Goal: Task Accomplishment & Management: Manage account settings

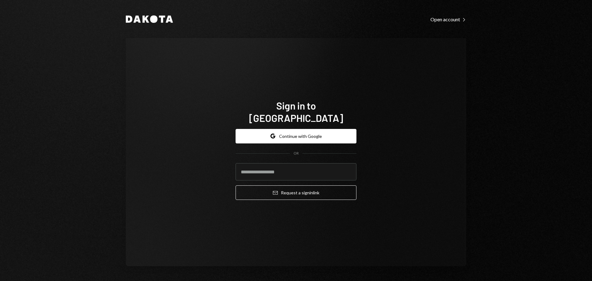
click at [260, 167] on input "email" at bounding box center [296, 171] width 121 height 17
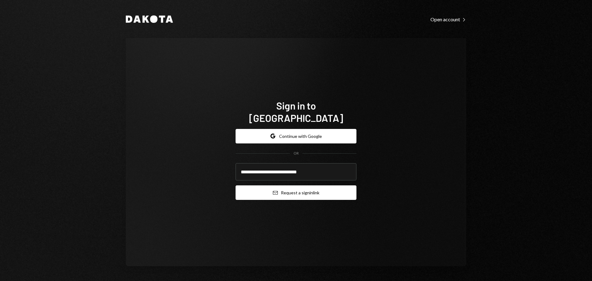
type input "**********"
click at [276, 185] on button "Email Request a sign in link" at bounding box center [296, 192] width 121 height 14
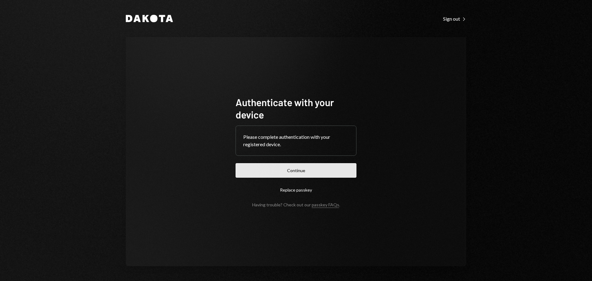
click at [319, 171] on button "Continue" at bounding box center [296, 170] width 121 height 14
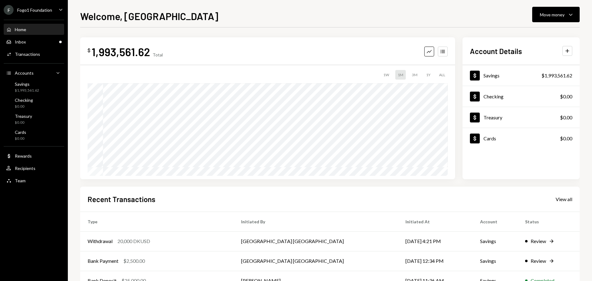
click at [30, 9] on div "Fogo1 Foundation" at bounding box center [34, 9] width 35 height 5
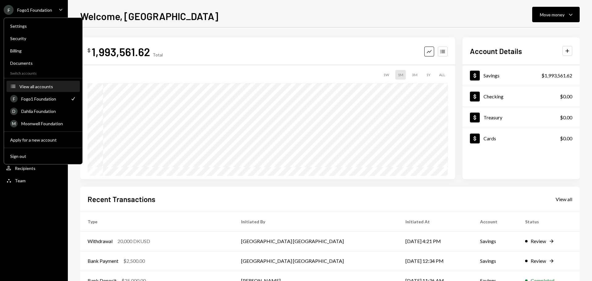
click at [33, 89] on button "Accounts View all accounts" at bounding box center [42, 86] width 73 height 11
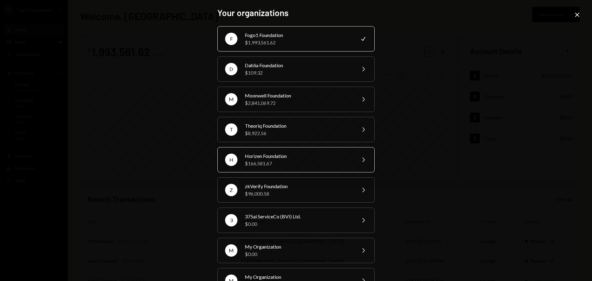
click at [264, 161] on div "$166,581.67" at bounding box center [298, 163] width 107 height 7
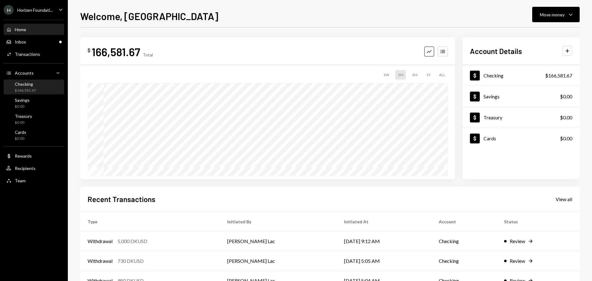
click at [32, 88] on div "$166,581.67" at bounding box center [25, 90] width 21 height 5
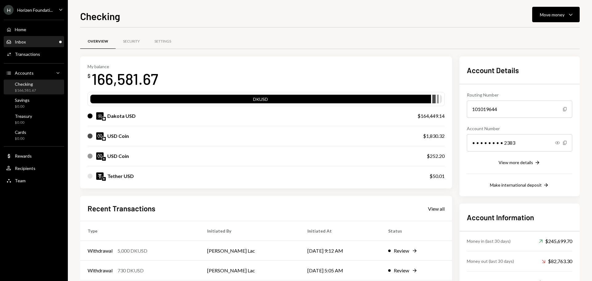
click at [23, 41] on div "Inbox" at bounding box center [20, 41] width 11 height 5
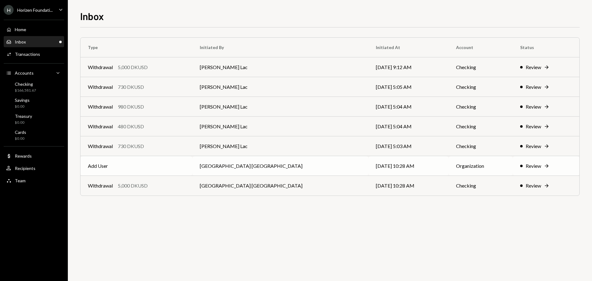
click at [168, 166] on td "Add User" at bounding box center [137, 166] width 112 height 20
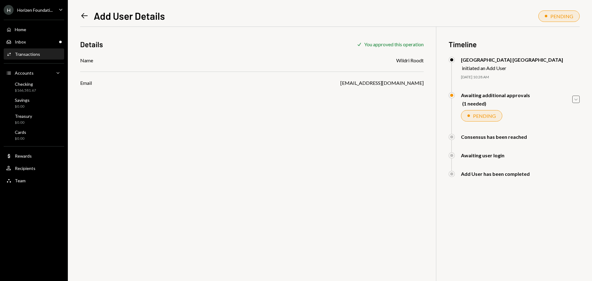
click at [573, 99] on icon "Caret Down" at bounding box center [576, 99] width 7 height 7
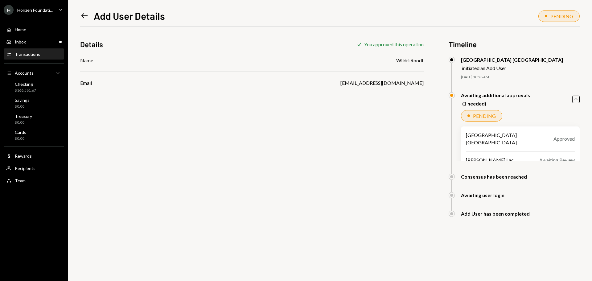
click at [84, 18] on icon "Left Arrow" at bounding box center [84, 15] width 9 height 9
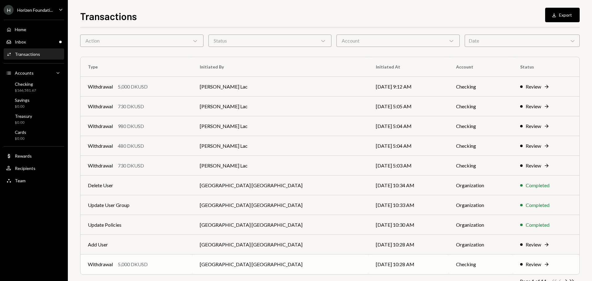
scroll to position [41, 0]
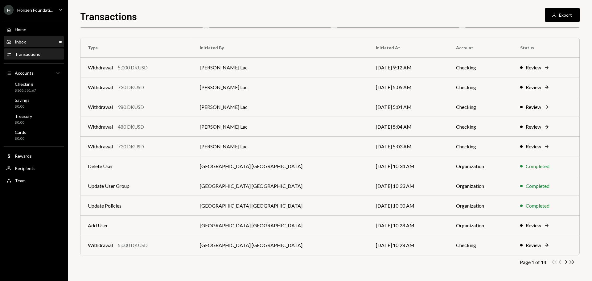
click at [32, 39] on div "Inbox Inbox" at bounding box center [34, 42] width 56 height 6
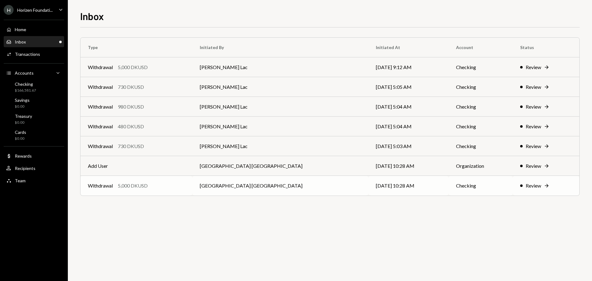
click at [291, 192] on td "[GEOGRAPHIC_DATA] [GEOGRAPHIC_DATA]" at bounding box center [280, 186] width 176 height 20
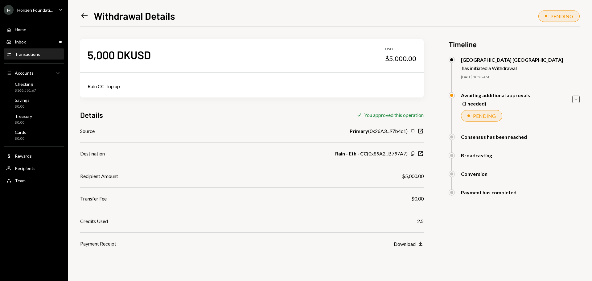
click at [574, 101] on icon "Caret Down" at bounding box center [576, 99] width 7 height 7
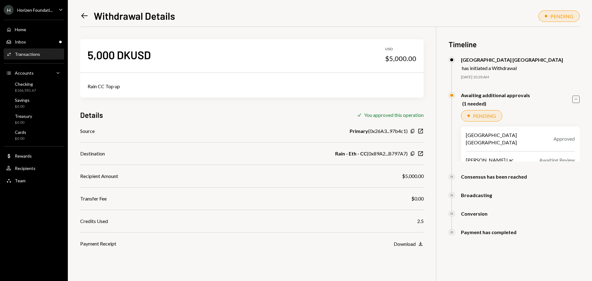
click at [85, 13] on icon "Left Arrow" at bounding box center [84, 15] width 9 height 9
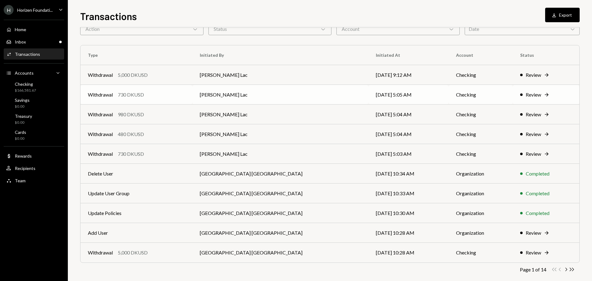
scroll to position [41, 0]
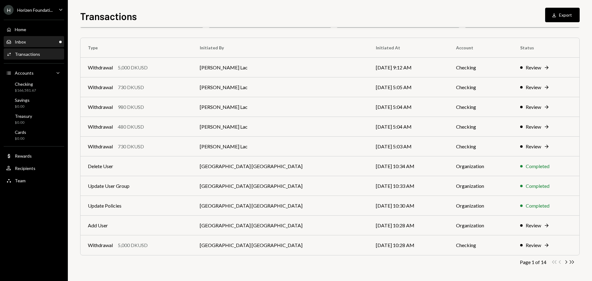
click at [43, 40] on div "Inbox Inbox" at bounding box center [34, 42] width 56 height 6
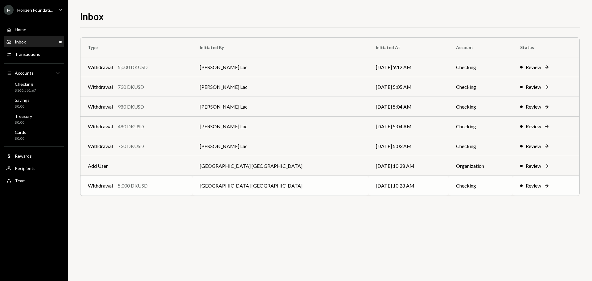
click at [155, 193] on td "Withdrawal 5,000 DKUSD" at bounding box center [137, 186] width 112 height 20
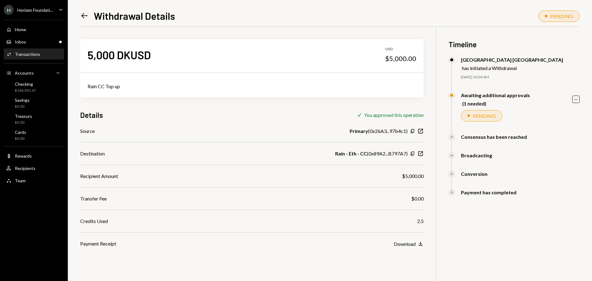
click at [84, 14] on icon at bounding box center [84, 15] width 6 height 5
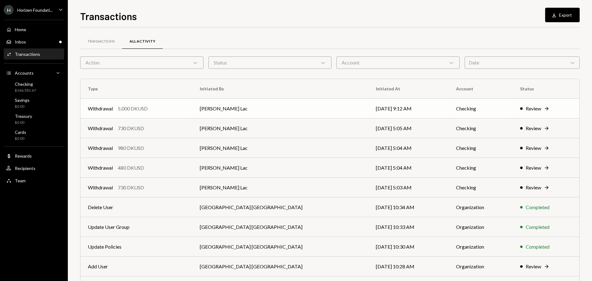
click at [146, 109] on div "5,000 DKUSD" at bounding box center [133, 108] width 30 height 7
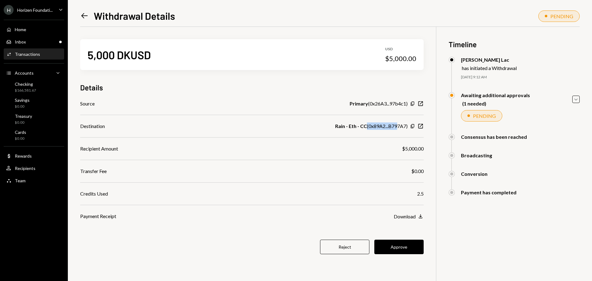
drag, startPoint x: 374, startPoint y: 128, endPoint x: 397, endPoint y: 128, distance: 23.1
click at [397, 128] on div "Rain - Eth - CC ( 0x89A2...B797A7 )" at bounding box center [371, 125] width 72 height 7
click at [391, 126] on div "Rain - Eth - CC ( 0x89A2...B797A7 )" at bounding box center [371, 125] width 72 height 7
click at [404, 247] on button "Approve" at bounding box center [398, 247] width 49 height 14
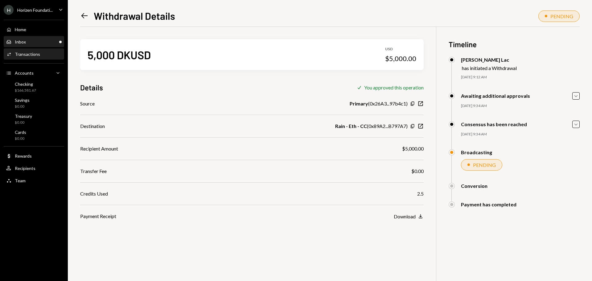
click at [35, 43] on div "Inbox Inbox" at bounding box center [34, 42] width 56 height 6
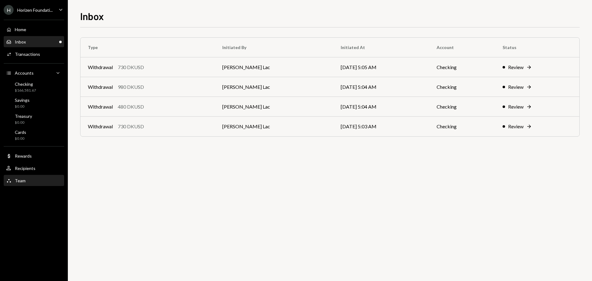
click at [25, 179] on div "Team" at bounding box center [20, 180] width 11 height 5
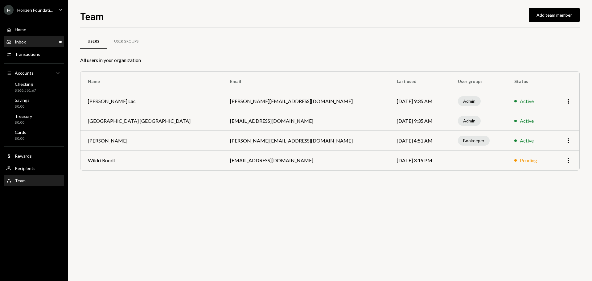
click at [33, 43] on div "Inbox Inbox" at bounding box center [34, 42] width 56 height 6
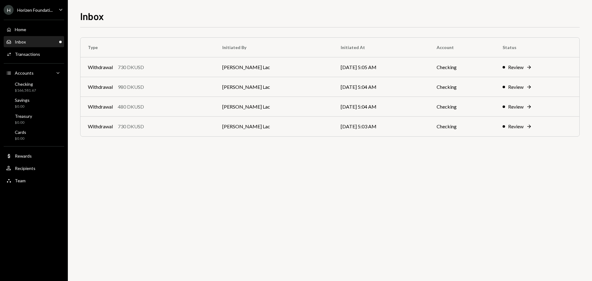
click at [31, 14] on div "H Horizen Foundati..." at bounding box center [28, 10] width 49 height 10
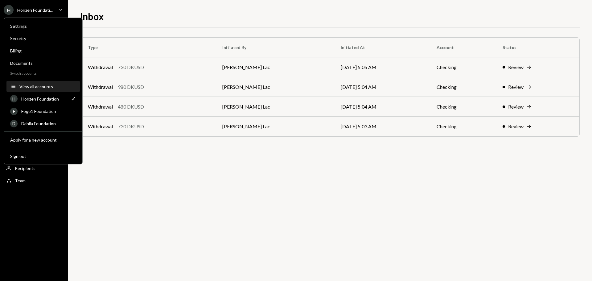
click at [39, 88] on div "View all accounts" at bounding box center [47, 86] width 57 height 5
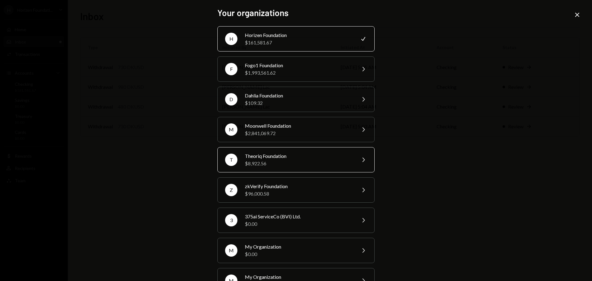
click at [257, 159] on div "Theoriq Foundation" at bounding box center [298, 155] width 107 height 7
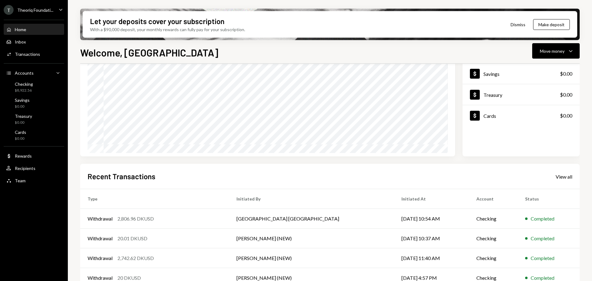
scroll to position [91, 0]
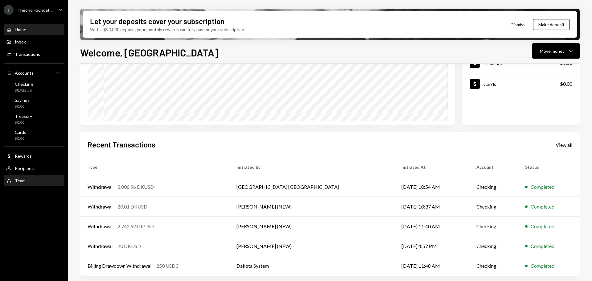
click at [21, 182] on div "Team" at bounding box center [20, 180] width 11 height 5
